Goal: Task Accomplishment & Management: Manage account settings

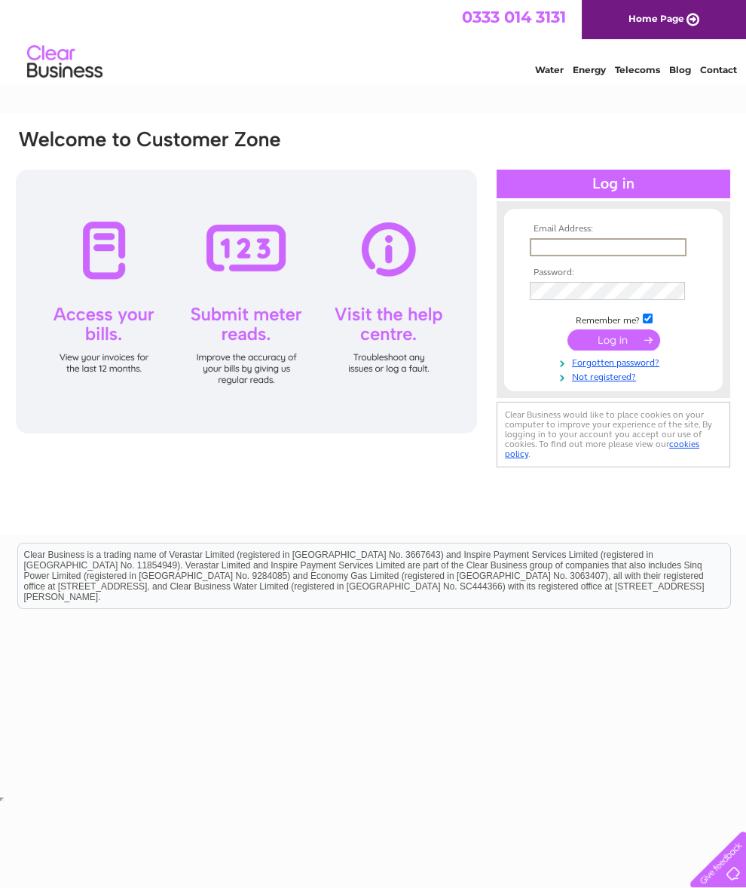
click at [557, 248] on input "text" at bounding box center [608, 247] width 157 height 18
type input "[EMAIL_ADDRESS][DOMAIN_NAME]"
click at [613, 347] on input "submit" at bounding box center [613, 339] width 93 height 21
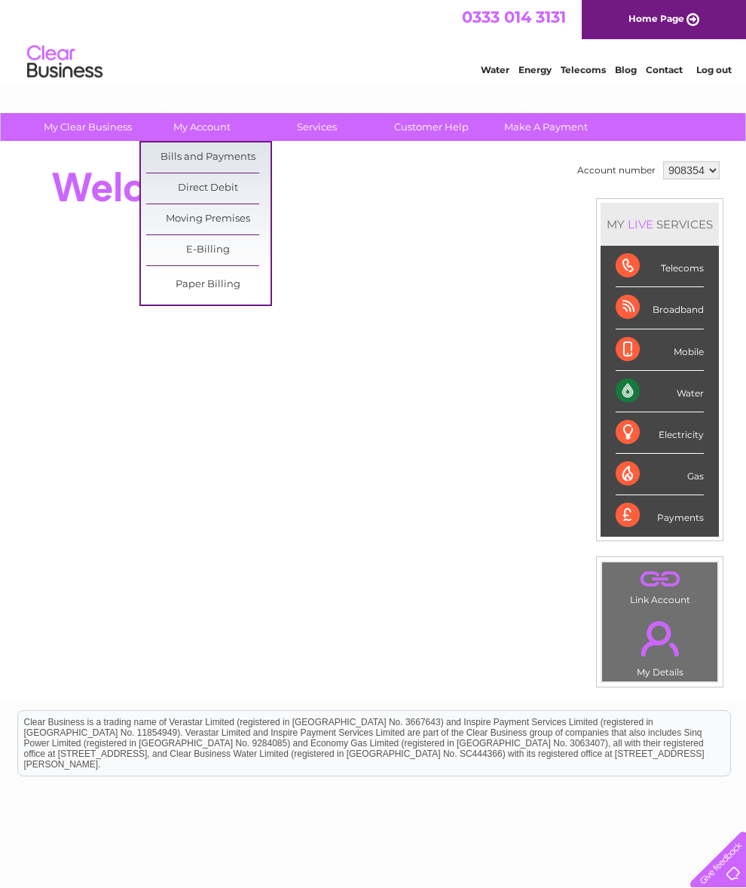
click at [174, 156] on link "Bills and Payments" at bounding box center [208, 157] width 124 height 30
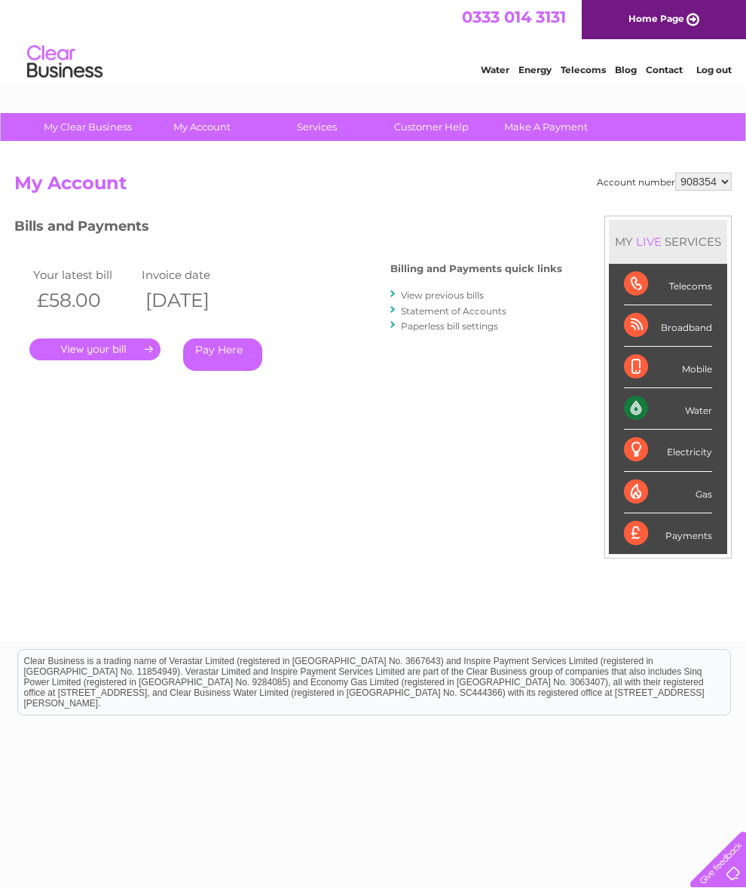
click at [85, 347] on link "." at bounding box center [94, 349] width 131 height 22
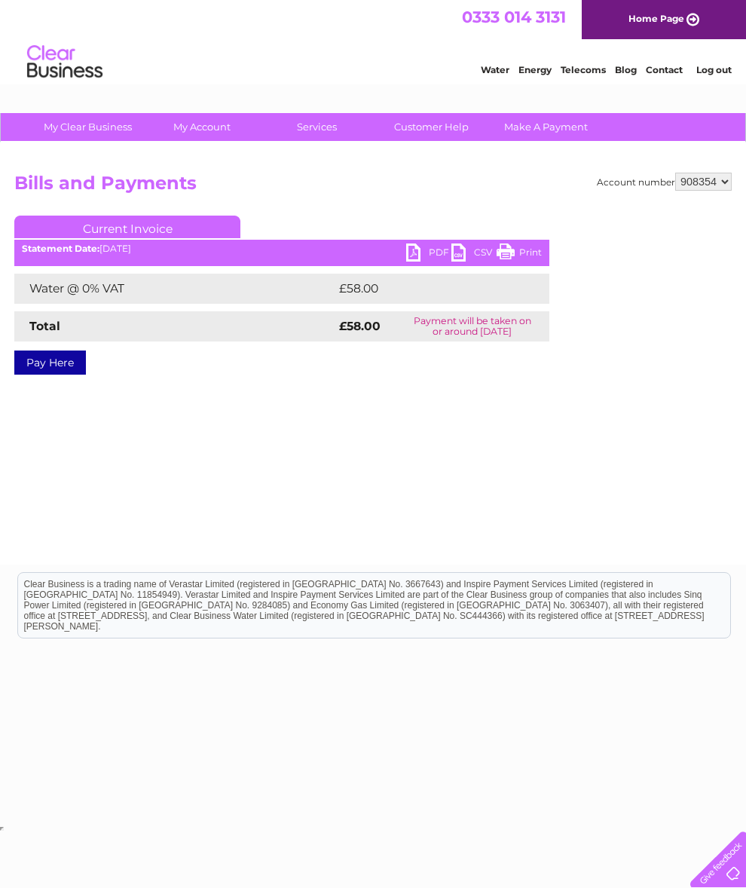
click at [411, 250] on link "PDF" at bounding box center [428, 254] width 45 height 22
